Goal: Task Accomplishment & Management: Use online tool/utility

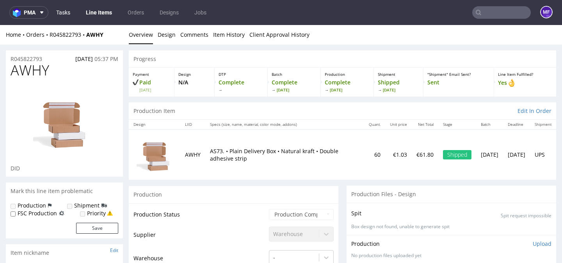
click at [64, 13] on link "Tasks" at bounding box center [63, 12] width 23 height 12
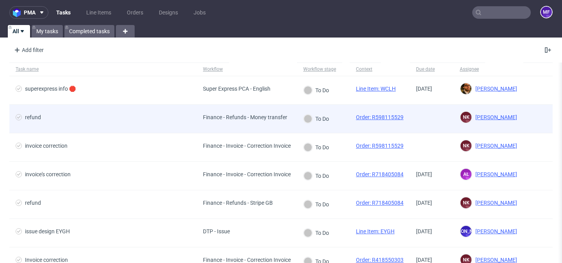
scroll to position [23, 0]
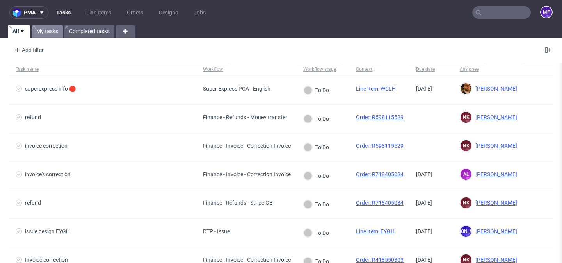
click at [45, 34] on link "My tasks" at bounding box center [47, 31] width 31 height 12
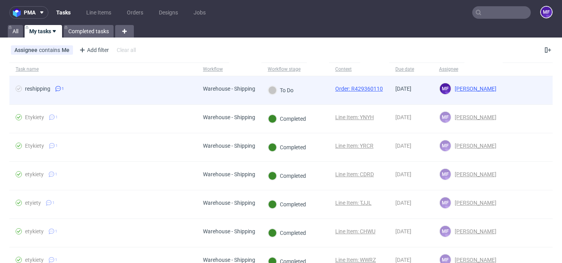
click at [37, 90] on div "reshipping" at bounding box center [37, 88] width 25 height 6
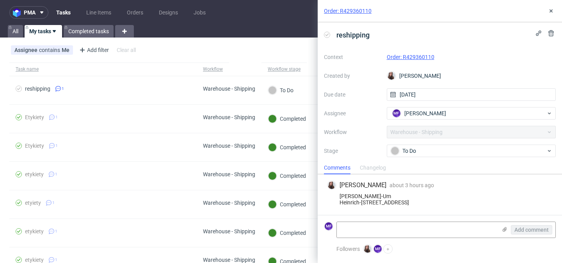
click at [364, 116] on label "Assignee" at bounding box center [352, 113] width 57 height 9
click at [390, 43] on div "reshipping Context Order: R429360110 Created by [PERSON_NAME] Due date [DATE] A…" at bounding box center [440, 91] width 244 height 139
click at [414, 39] on div "reshipping" at bounding box center [440, 34] width 232 height 13
